Goal: Task Accomplishment & Management: Manage account settings

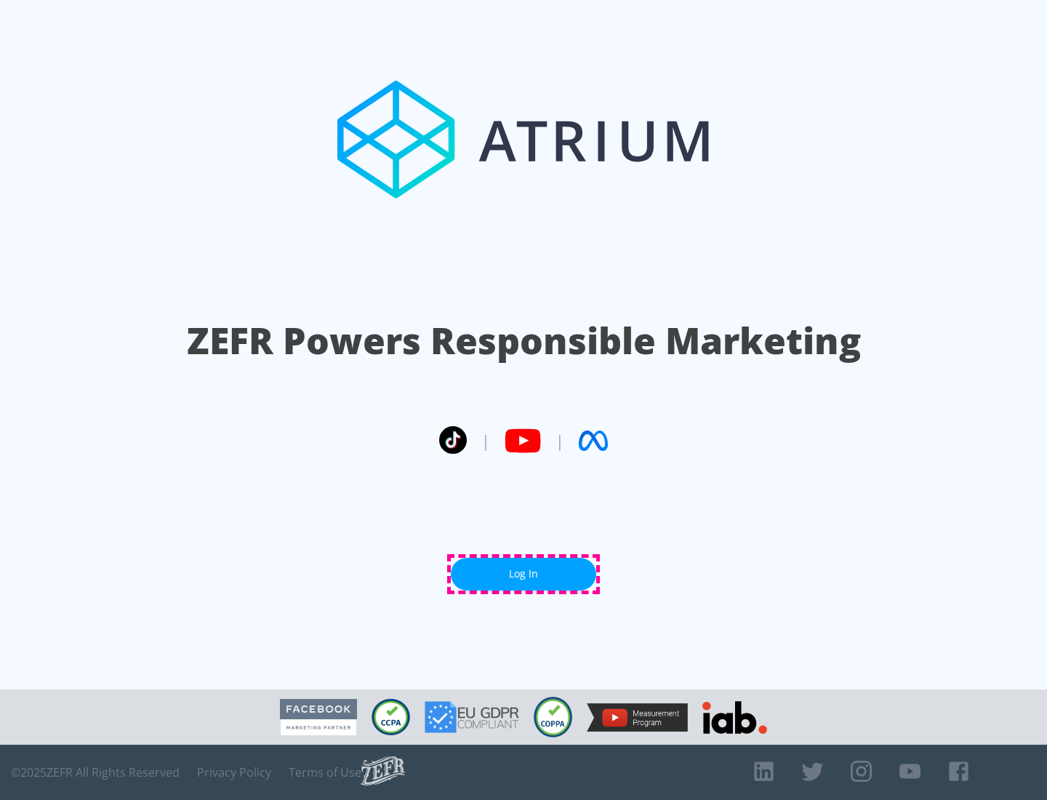
click at [524, 574] on link "Log In" at bounding box center [523, 574] width 145 height 33
